Goal: Transaction & Acquisition: Download file/media

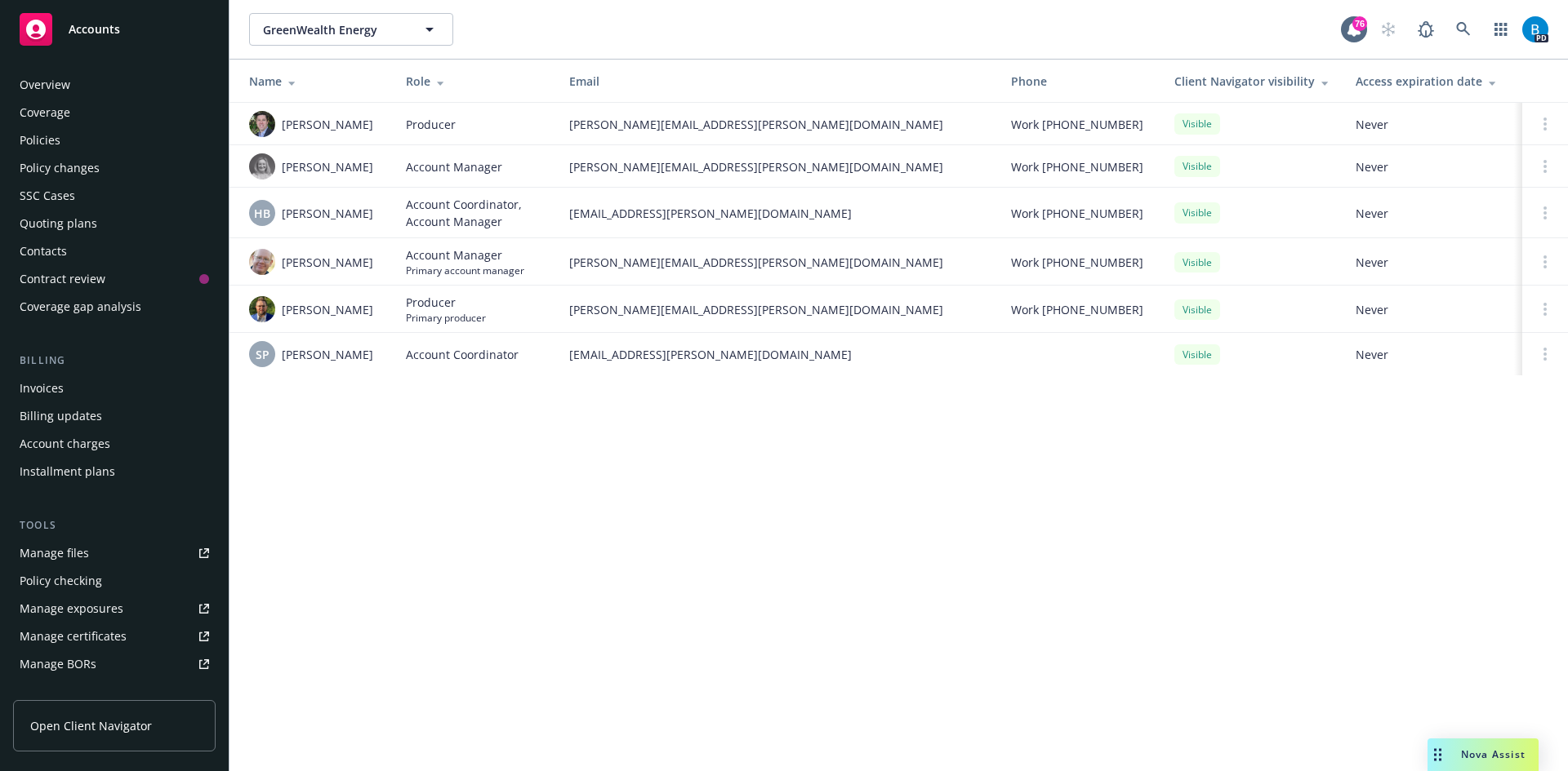
scroll to position [292, 0]
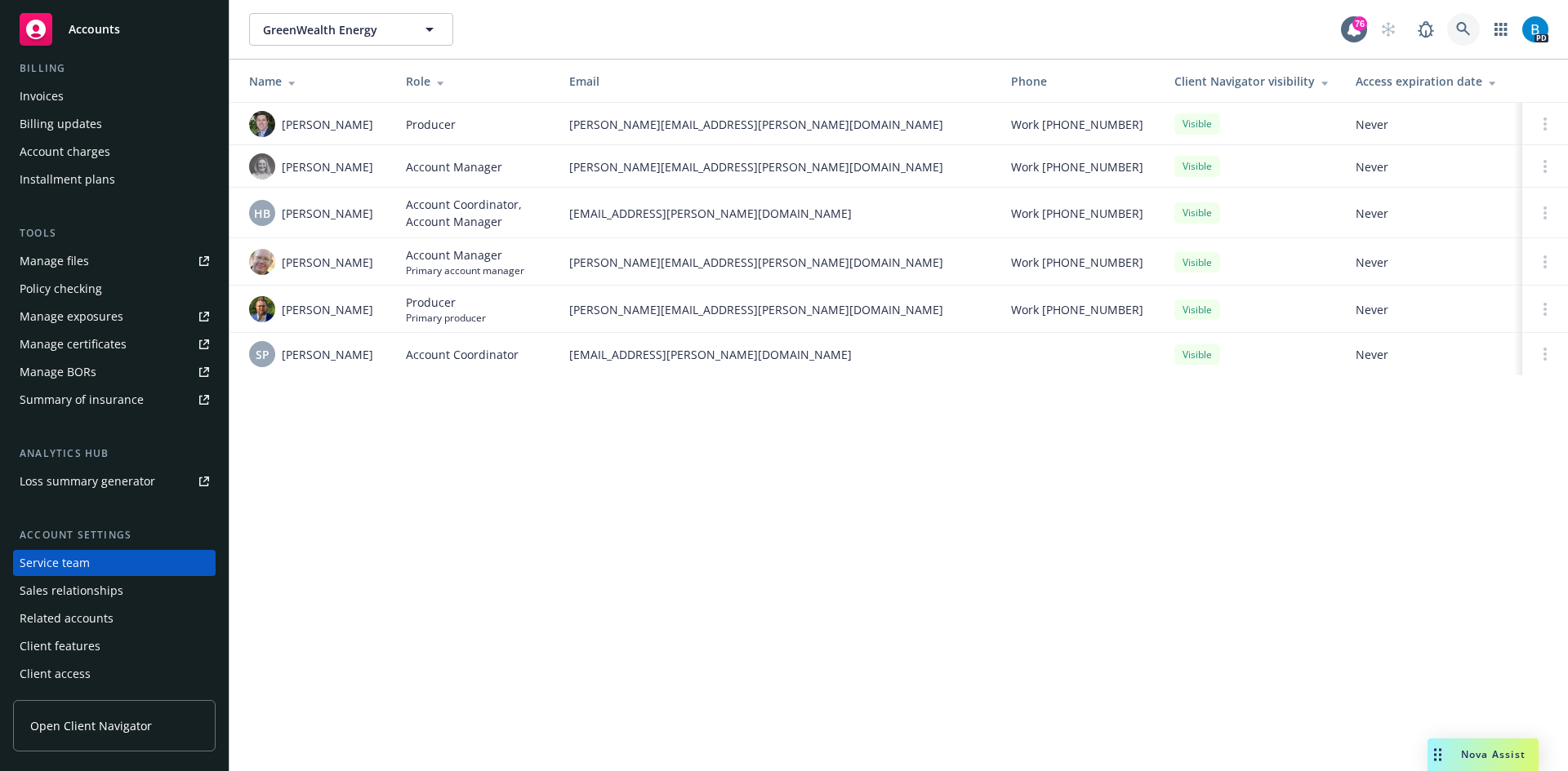
click at [1459, 30] on icon at bounding box center [1463, 29] width 15 height 15
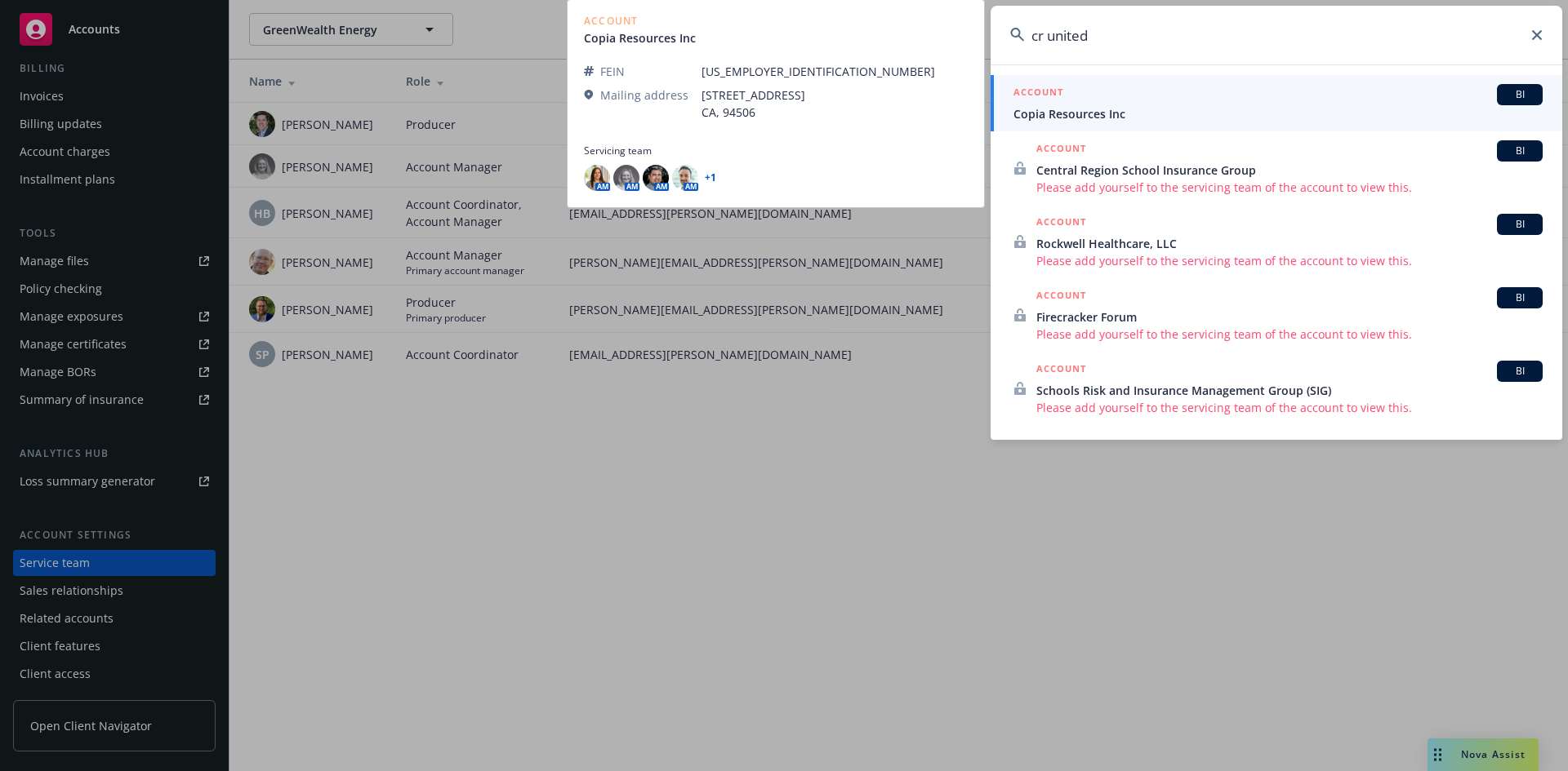
type input "cr united"
click at [1068, 109] on span "Copia Resources Inc" at bounding box center [1278, 114] width 529 height 18
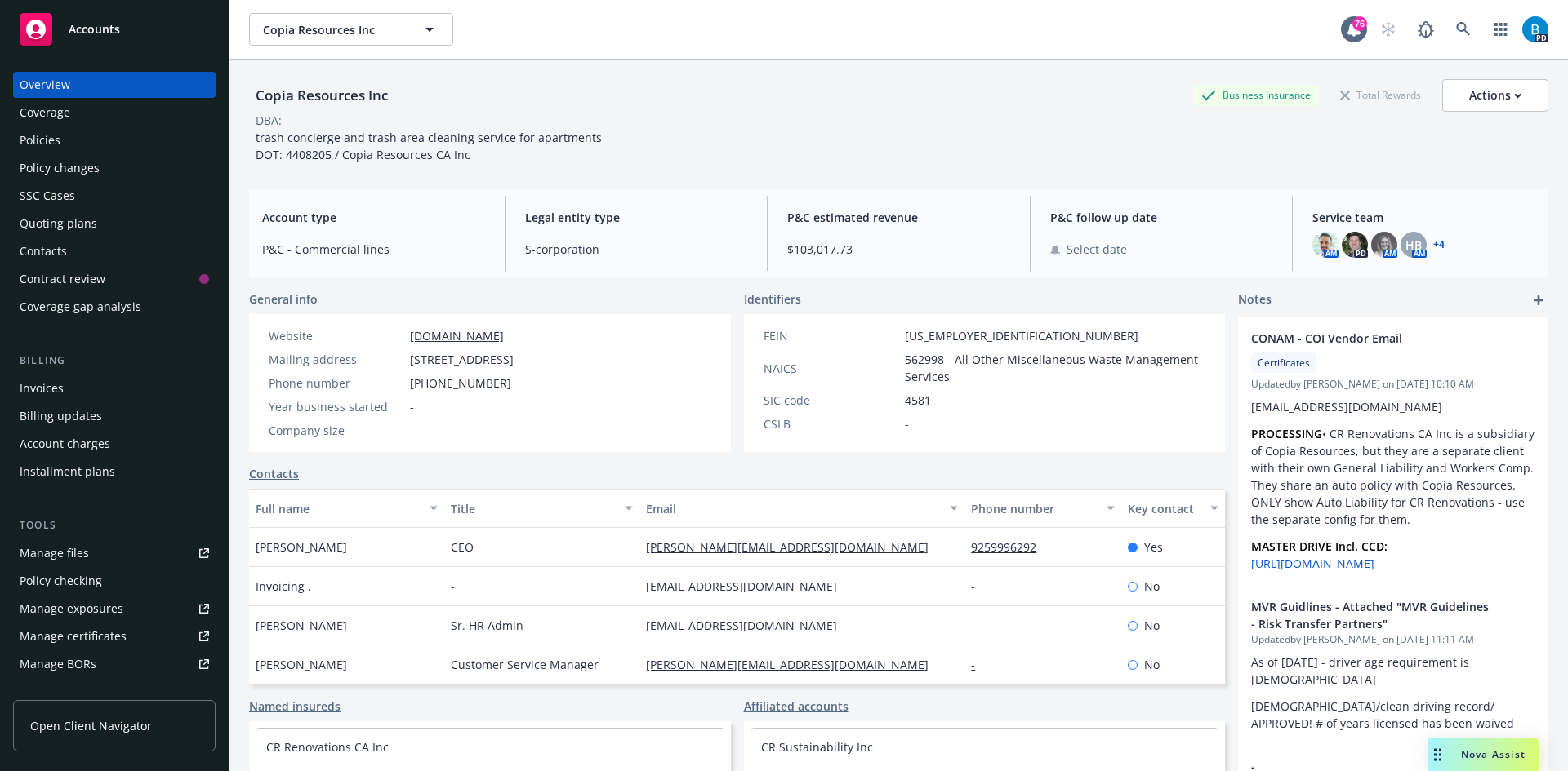
click at [1433, 246] on link "+ 4" at bounding box center [1438, 244] width 11 height 10
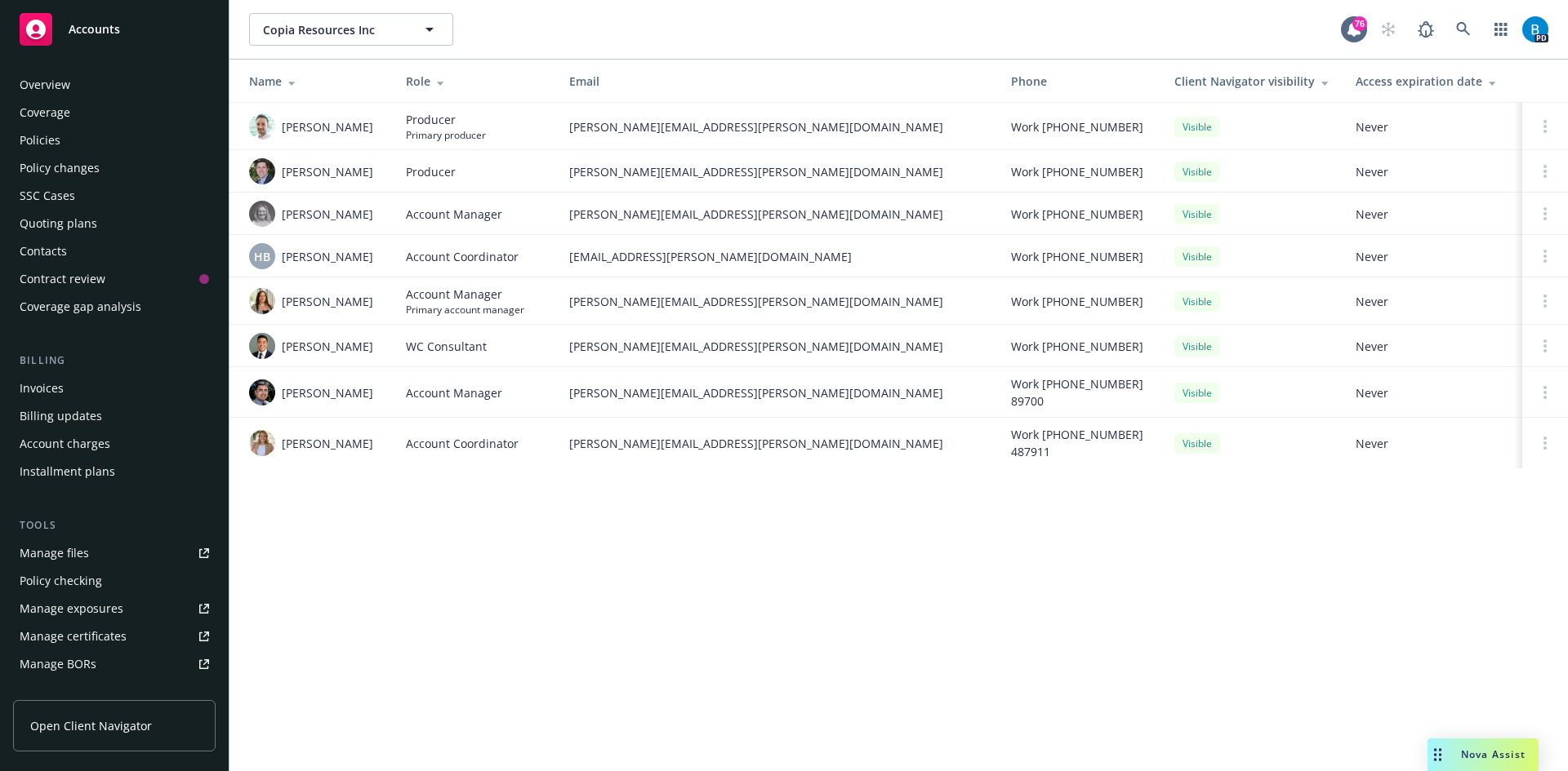
click at [53, 143] on div "Policies" at bounding box center [39, 141] width 41 height 26
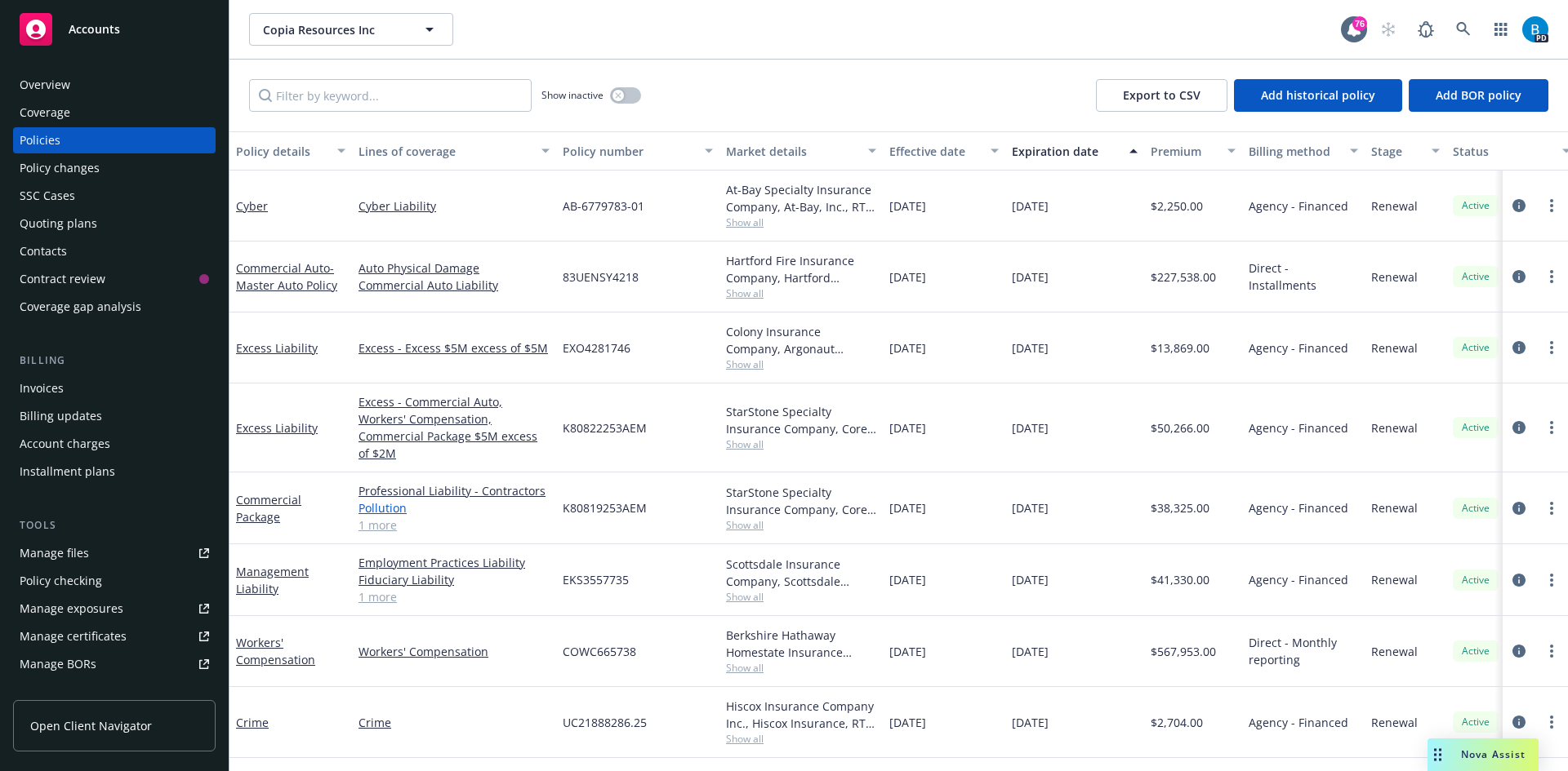
scroll to position [164, 0]
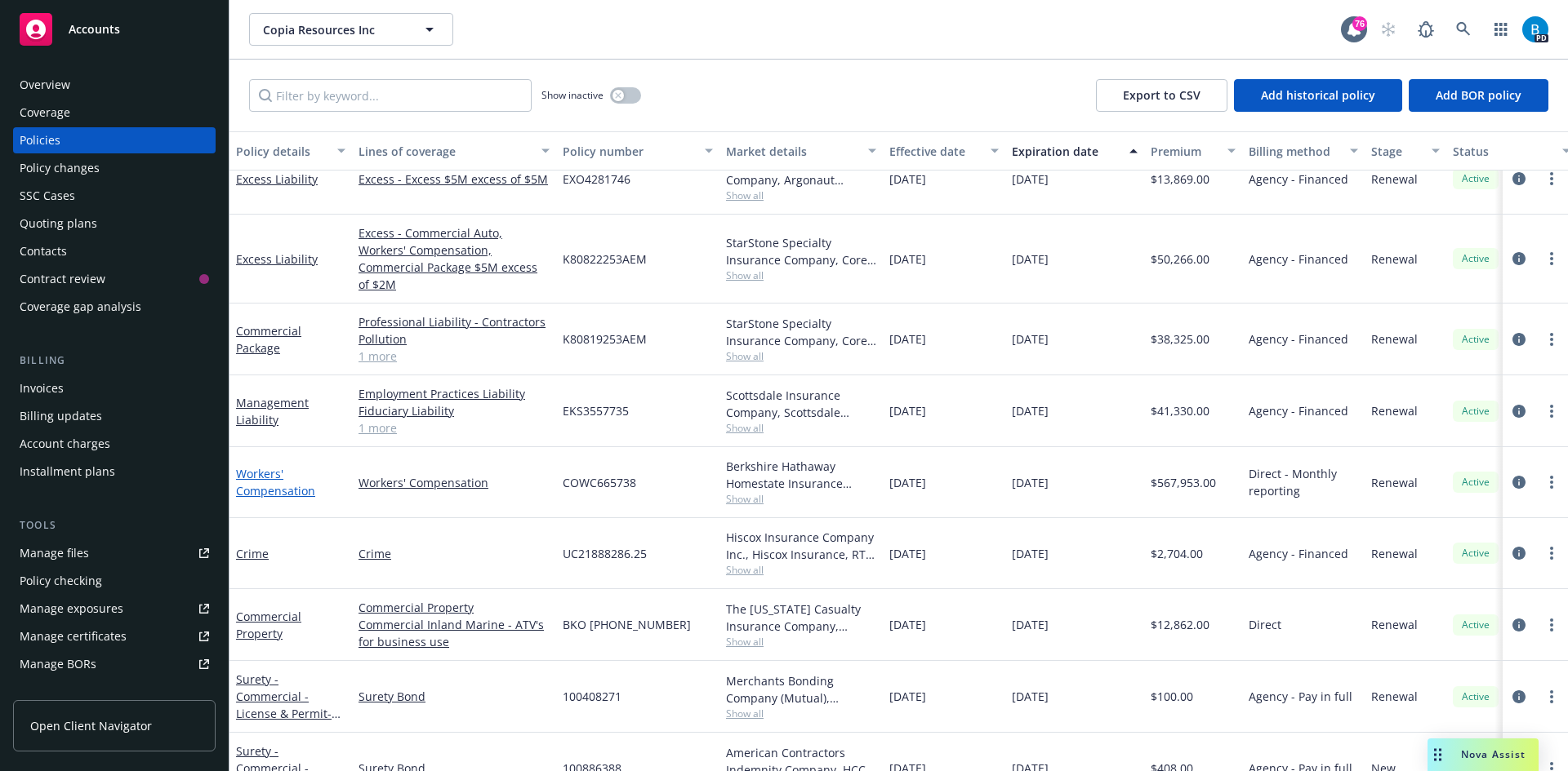
click at [246, 473] on link "Workers' Compensation" at bounding box center [276, 482] width 79 height 32
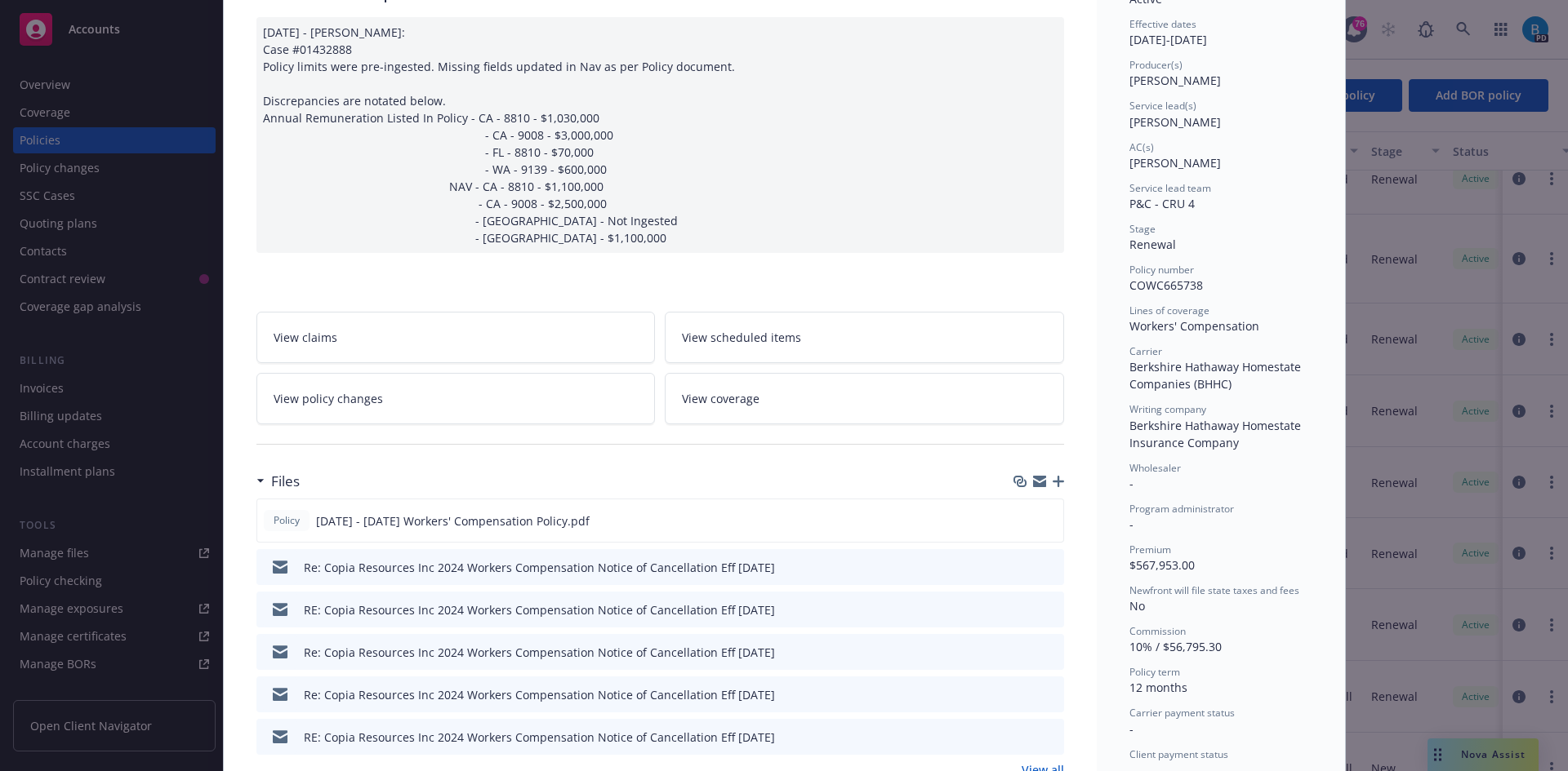
scroll to position [164, 0]
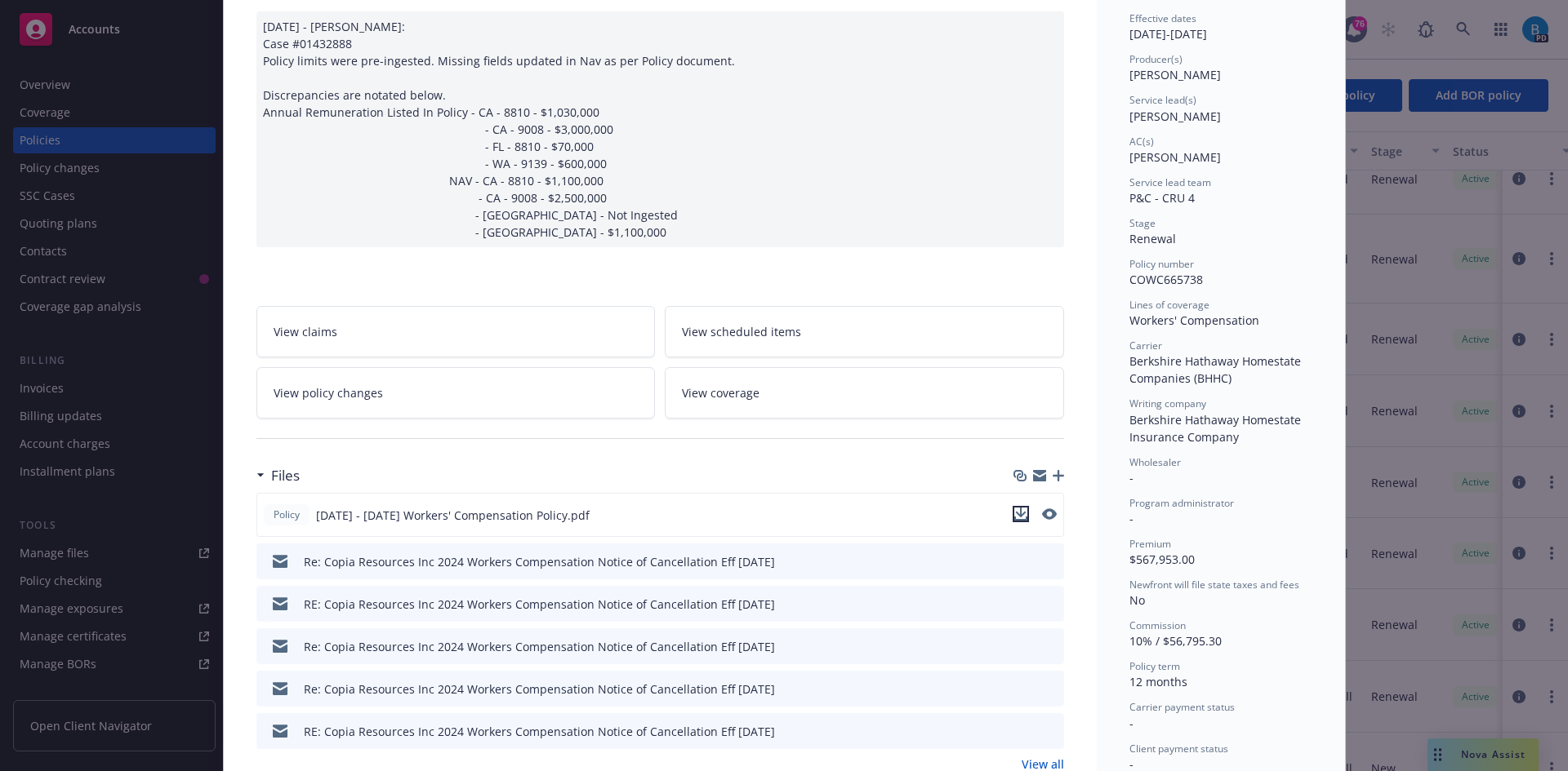
click at [1014, 515] on icon "download file" at bounding box center [1020, 514] width 13 height 13
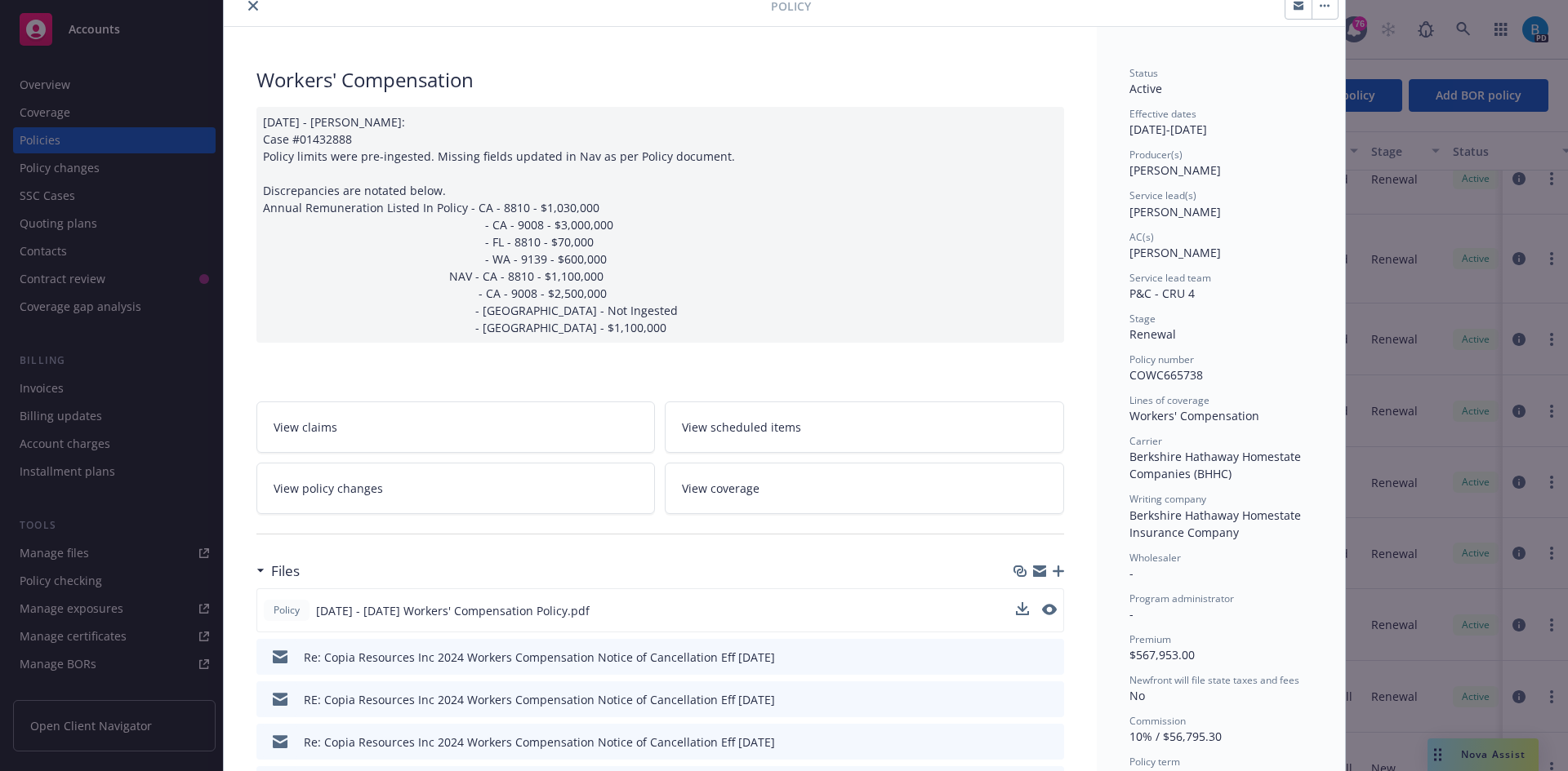
scroll to position [0, 0]
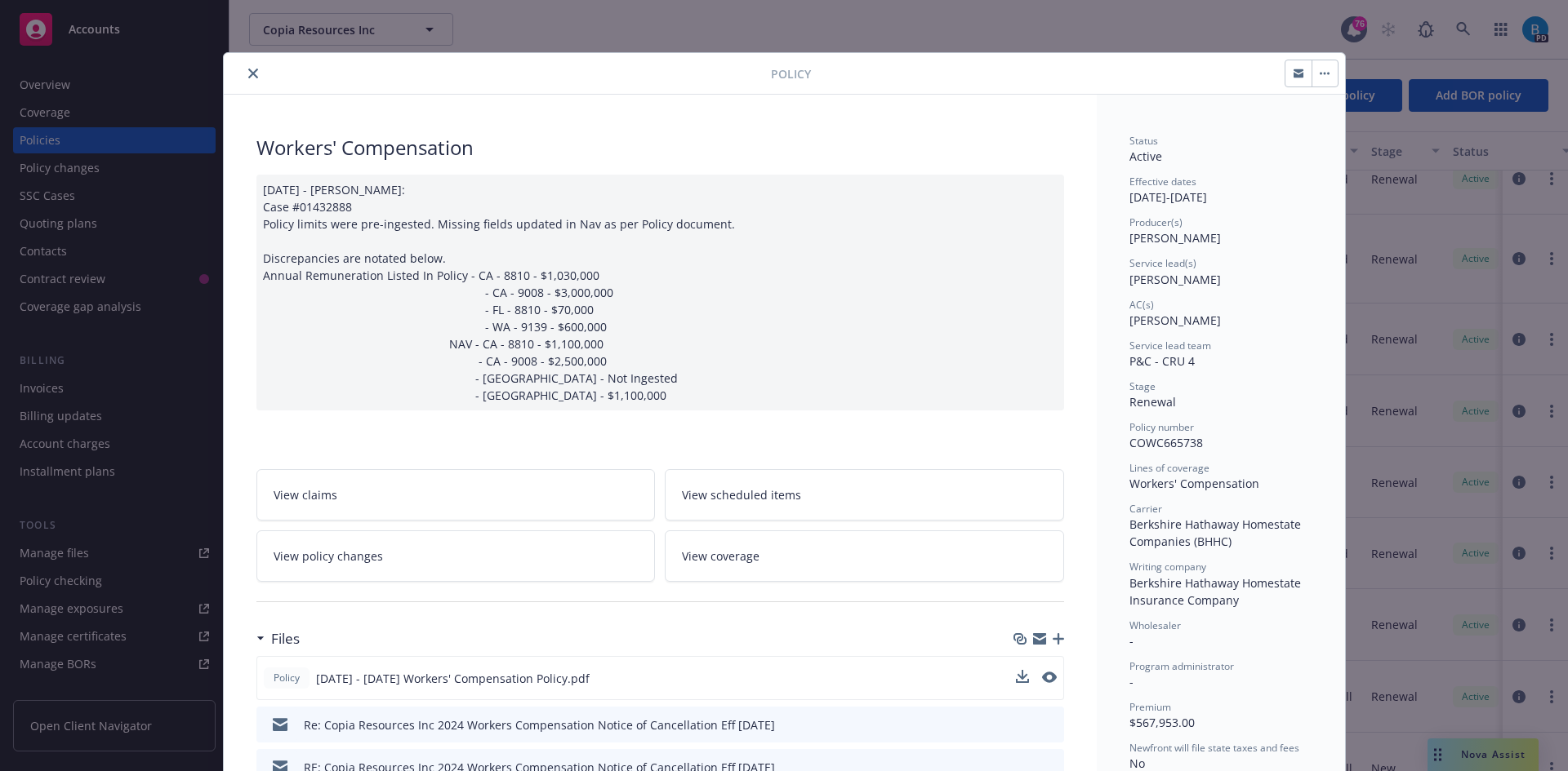
click at [249, 71] on icon "close" at bounding box center [253, 73] width 10 height 10
